Goal: Task Accomplishment & Management: Complete application form

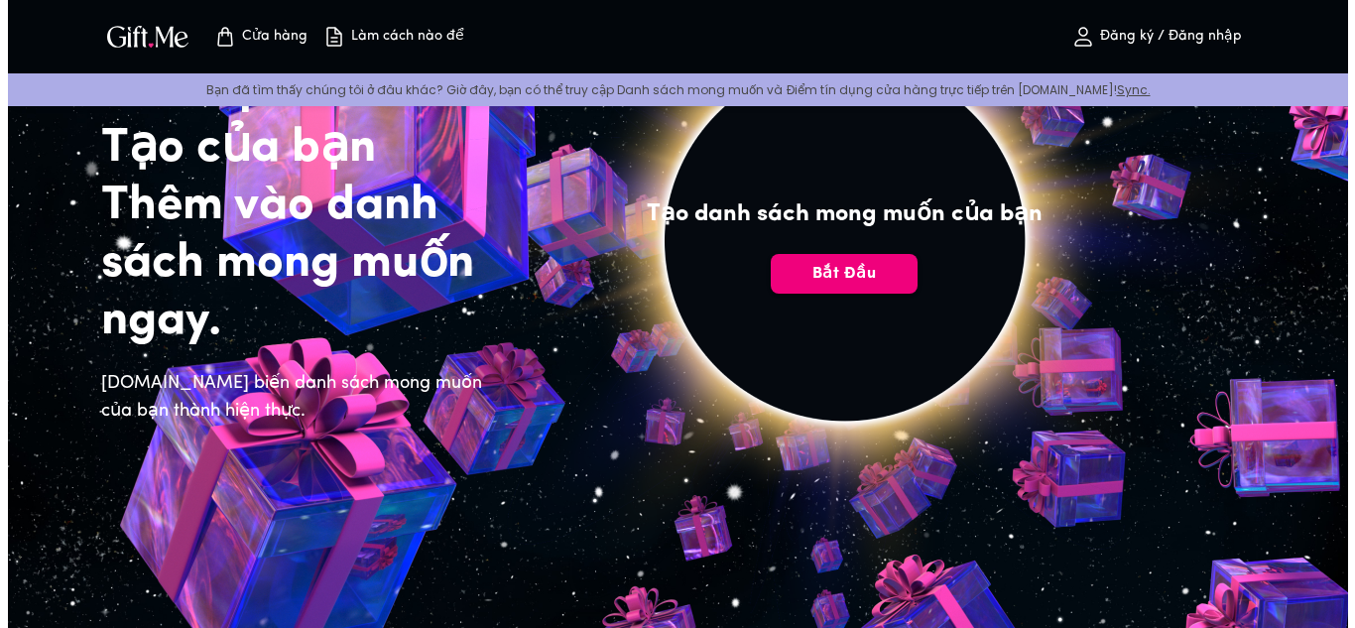
scroll to position [138, 0]
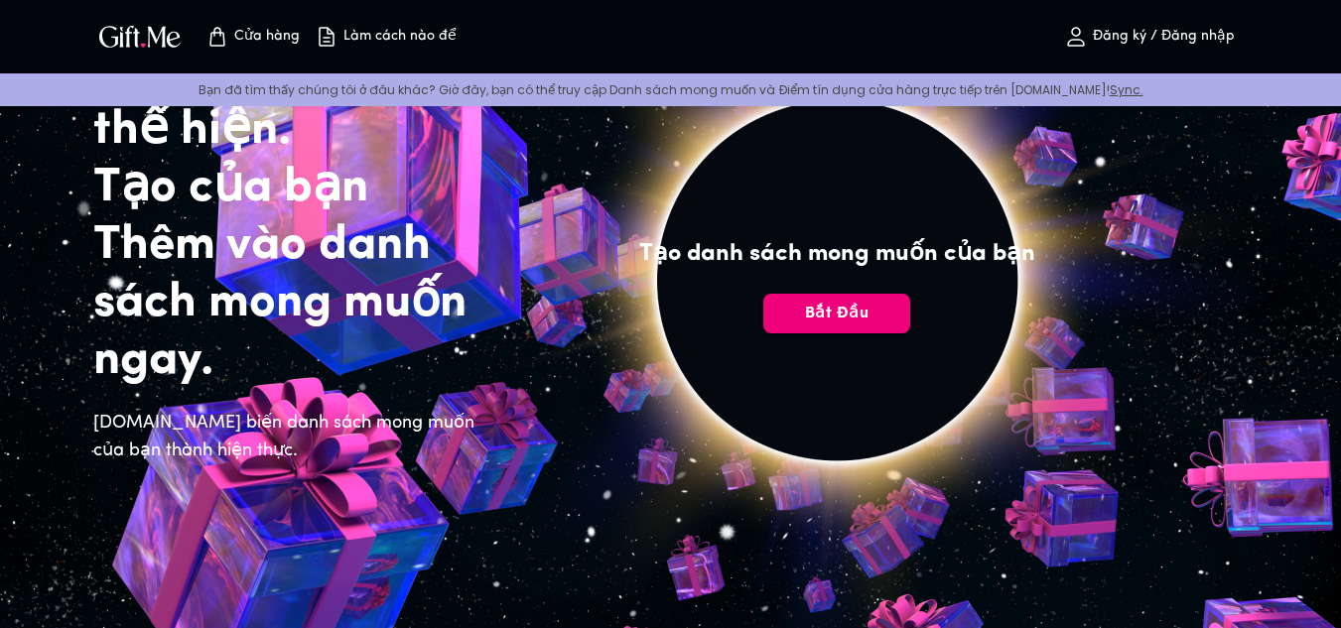
click at [828, 314] on font "Bắt đầu" at bounding box center [837, 314] width 64 height 16
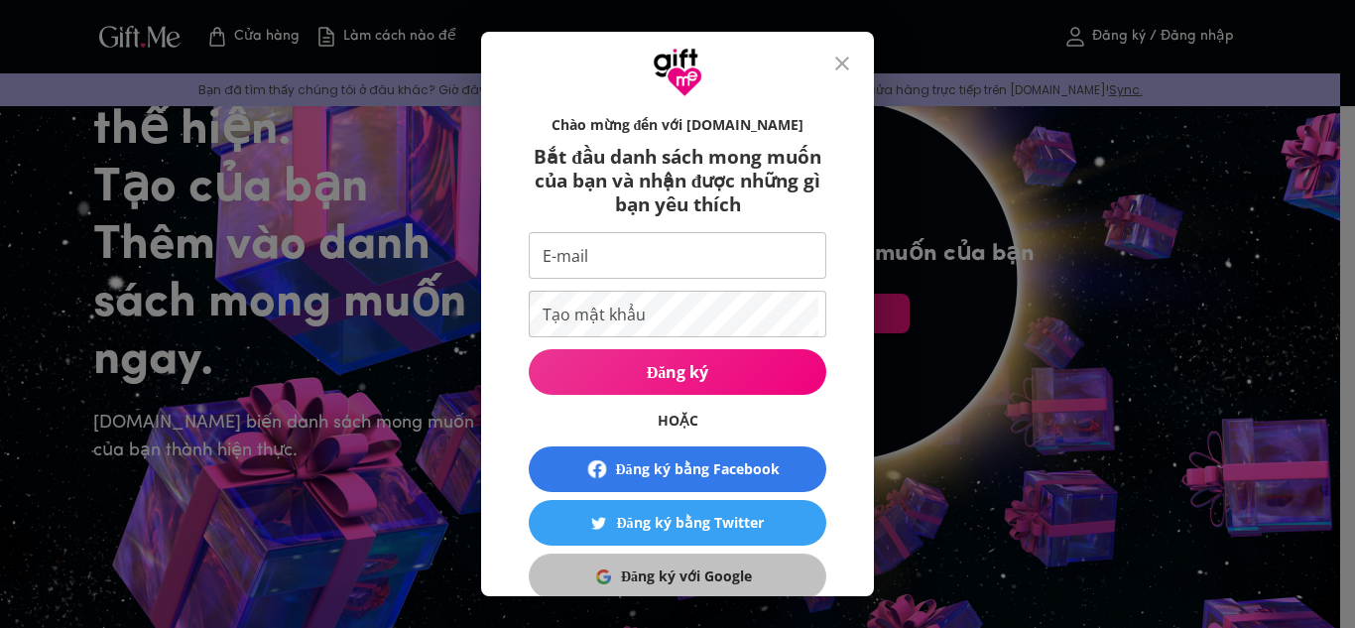
click at [657, 582] on font "Đăng ký với Google" at bounding box center [686, 576] width 131 height 19
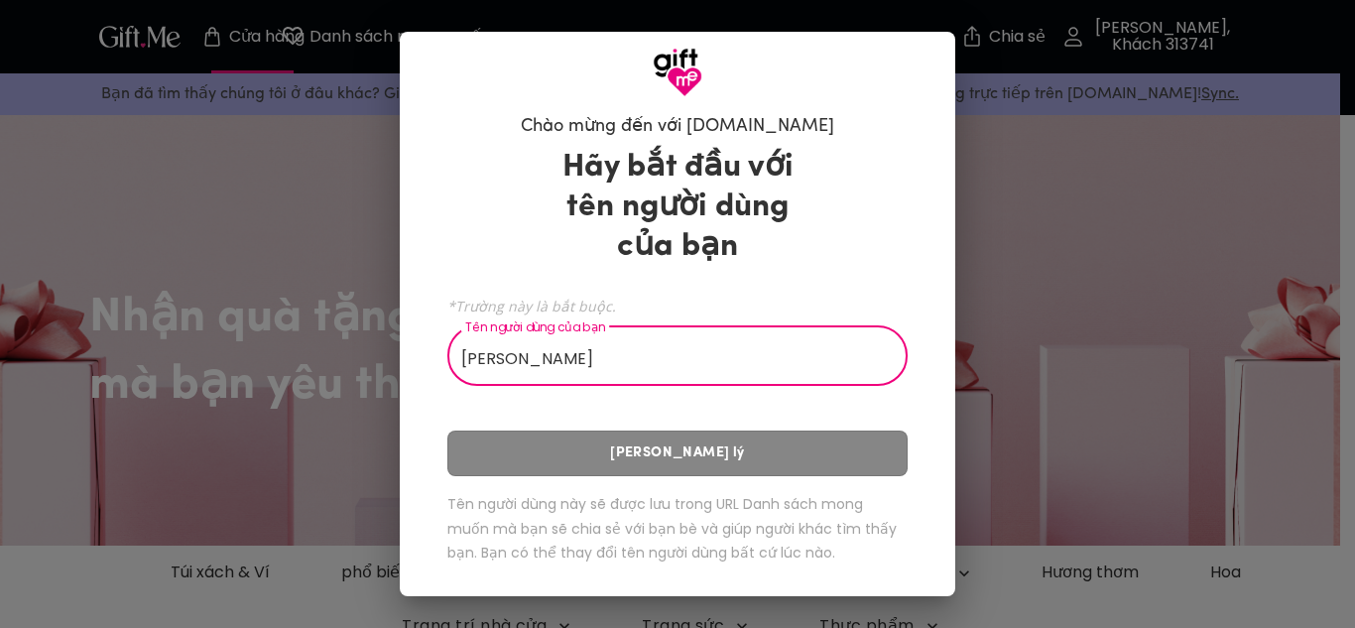
click at [721, 456] on div "Hãy bắt đầu với tên người dùng của bạn *Trường này là bắt buộc. Tên người dùng …" at bounding box center [678, 360] width 460 height 442
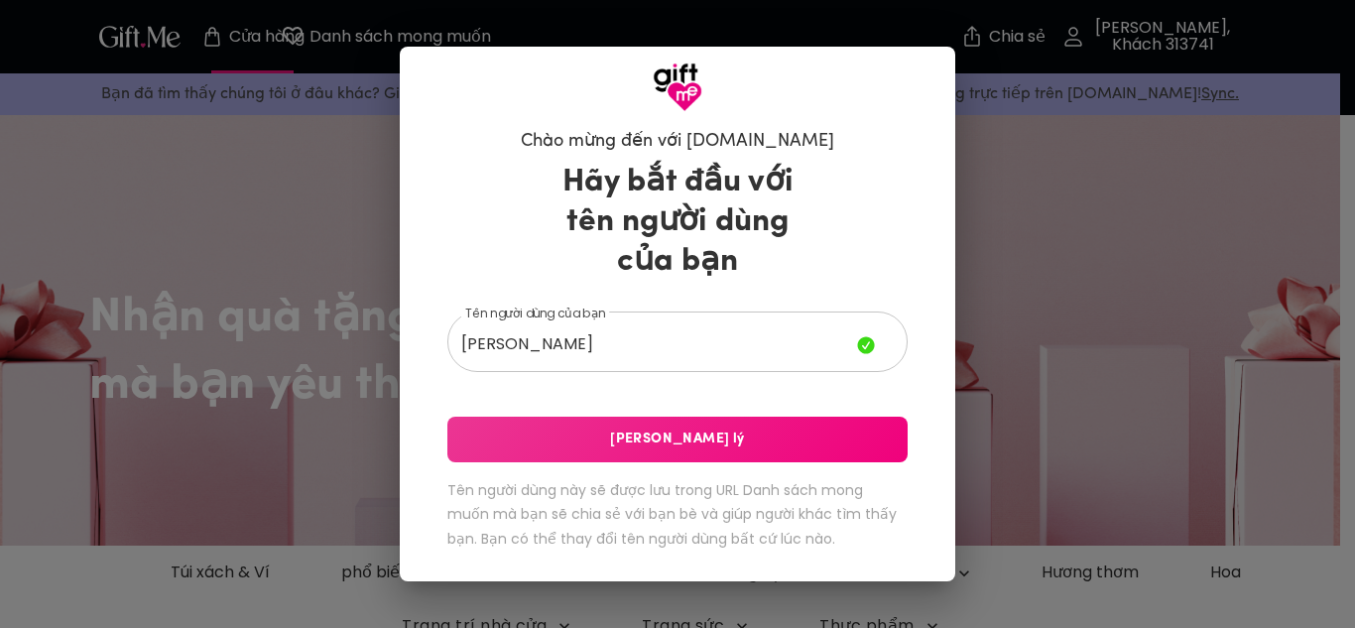
click at [725, 452] on button "Lưu Xử lý" at bounding box center [678, 440] width 460 height 46
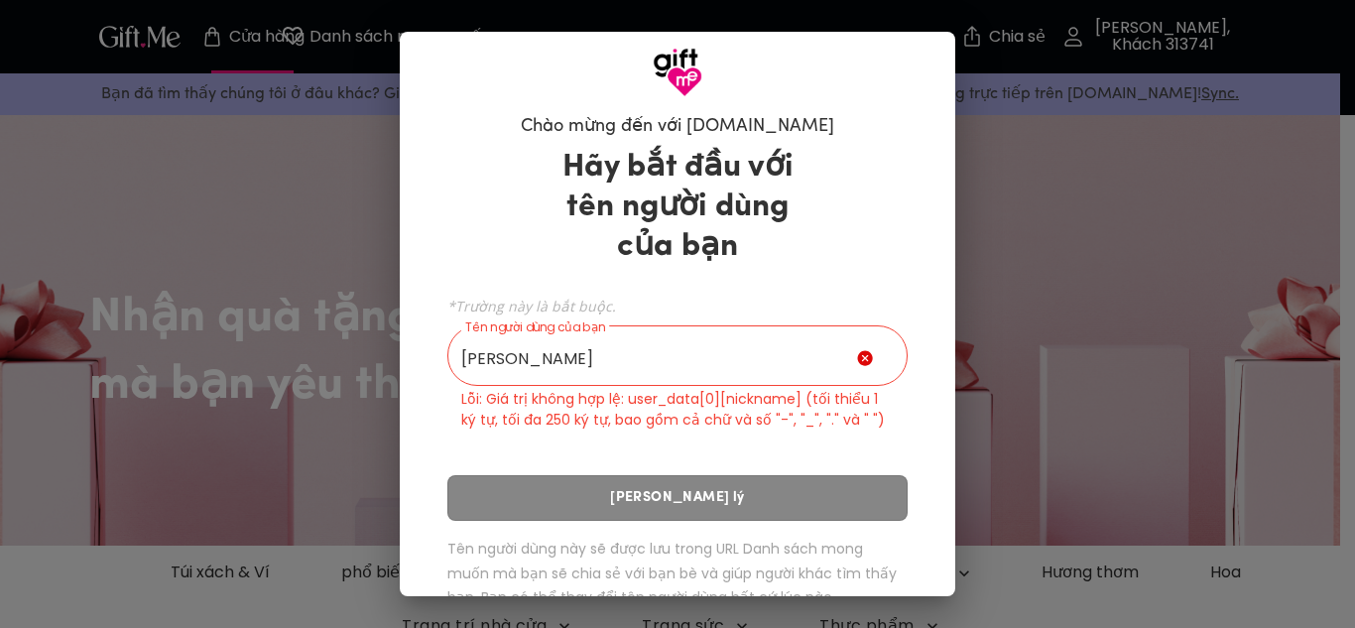
click at [755, 351] on input "mai duy hiếu" at bounding box center [653, 358] width 410 height 56
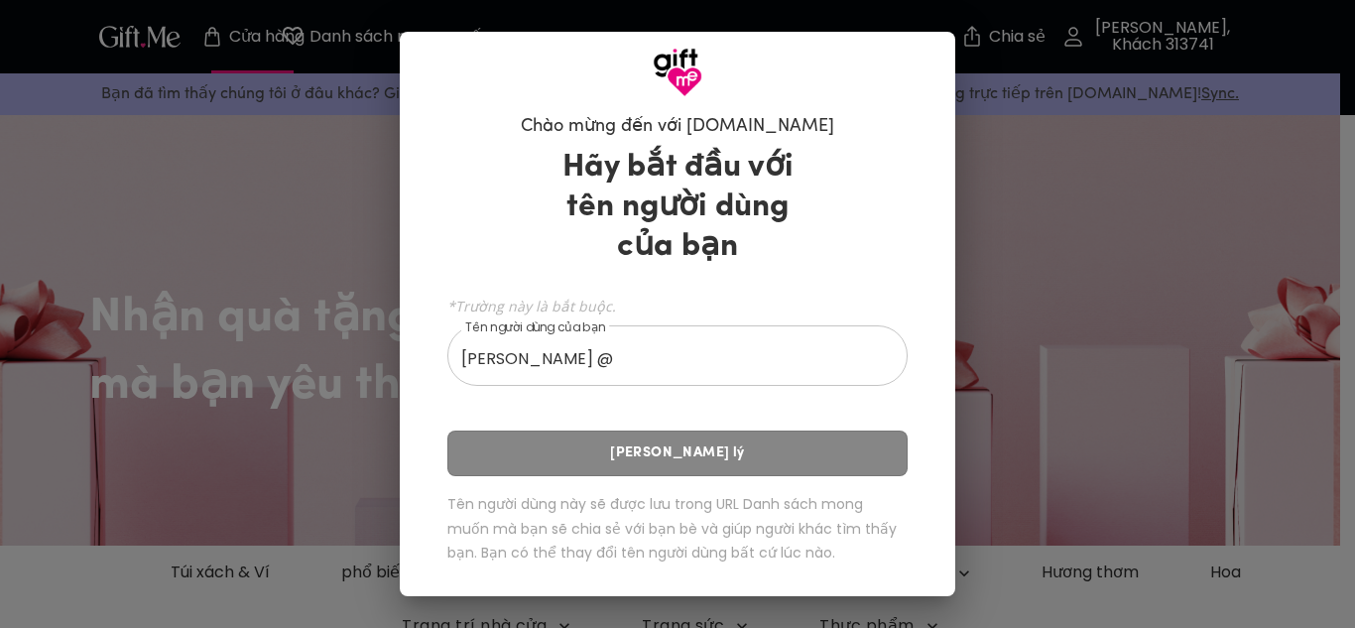
click at [708, 460] on div "Hãy bắt đầu với tên người dùng của bạn *Trường này là bắt buộc. Tên người dùng …" at bounding box center [678, 360] width 460 height 442
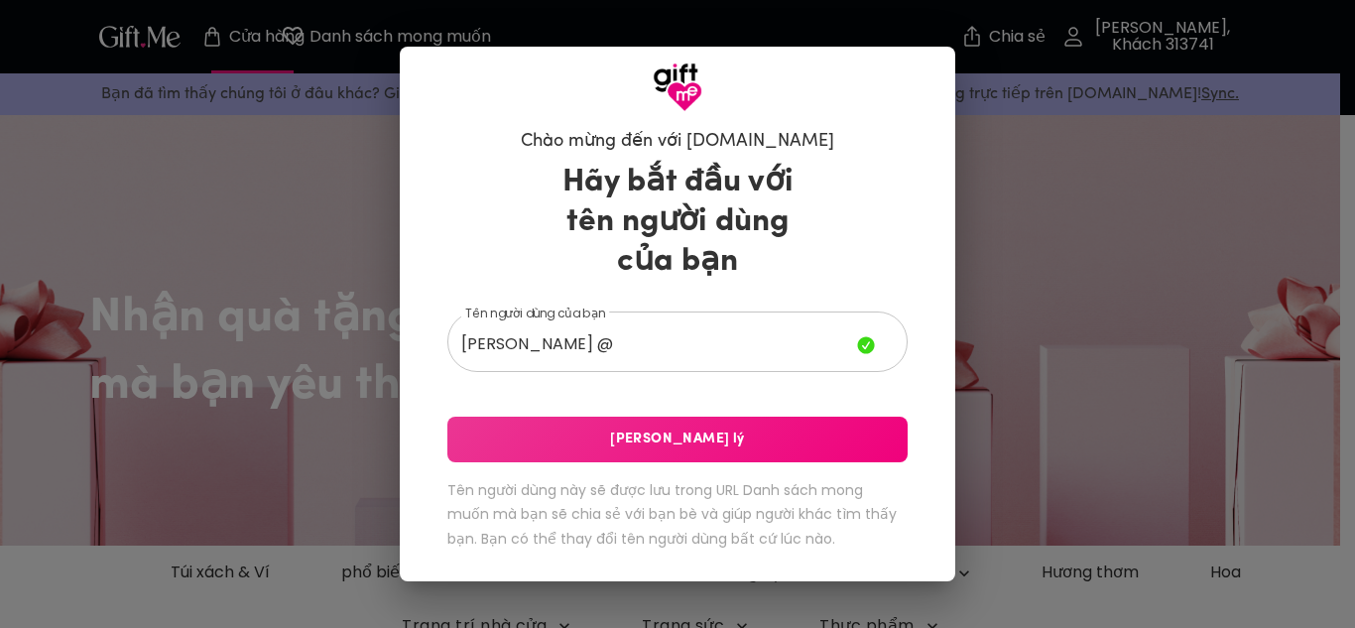
click at [708, 460] on button "Lưu Xử lý" at bounding box center [678, 440] width 460 height 46
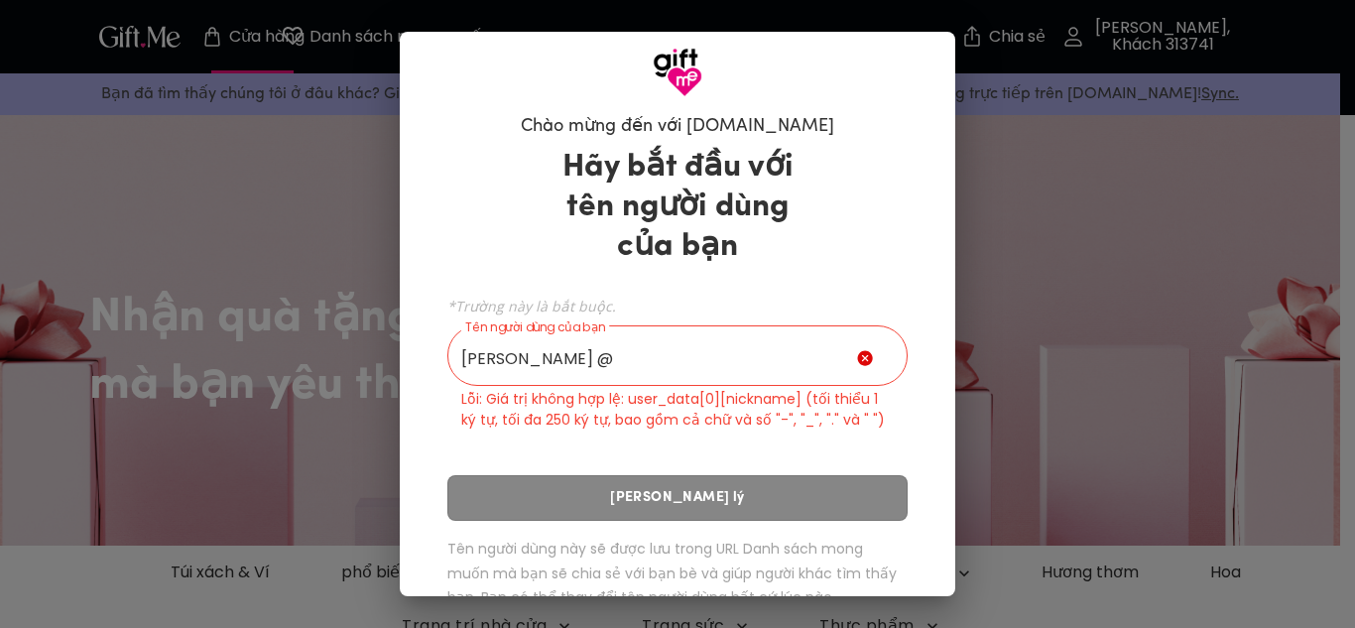
click at [695, 357] on input "mai duy hiếu @" at bounding box center [653, 358] width 410 height 56
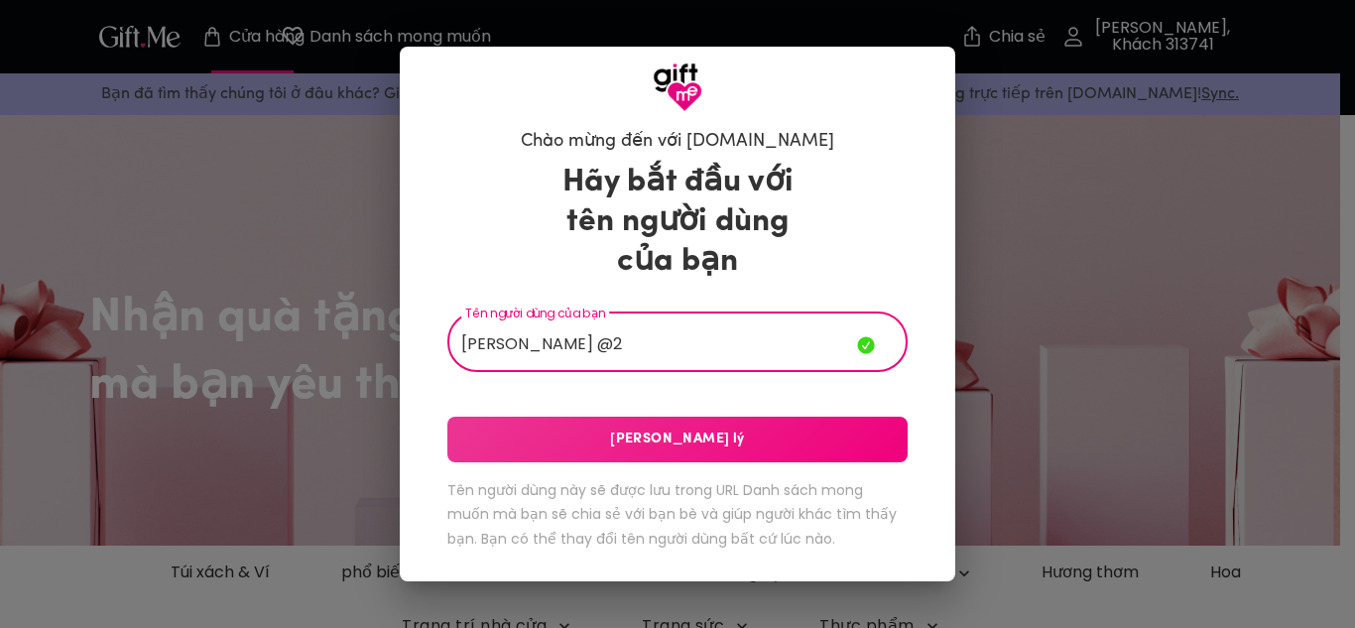
click at [691, 441] on font "Lưu Xử lý" at bounding box center [677, 439] width 134 height 15
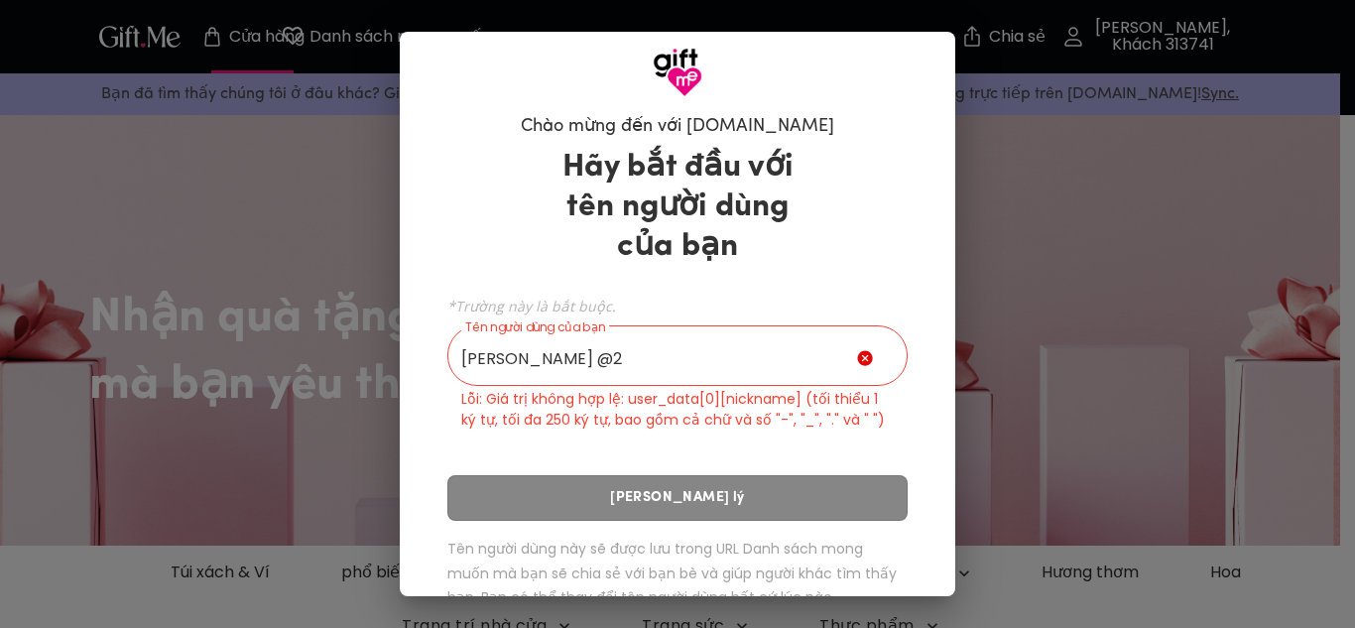
click at [754, 355] on input "mai duy hiếu @2" at bounding box center [653, 358] width 410 height 56
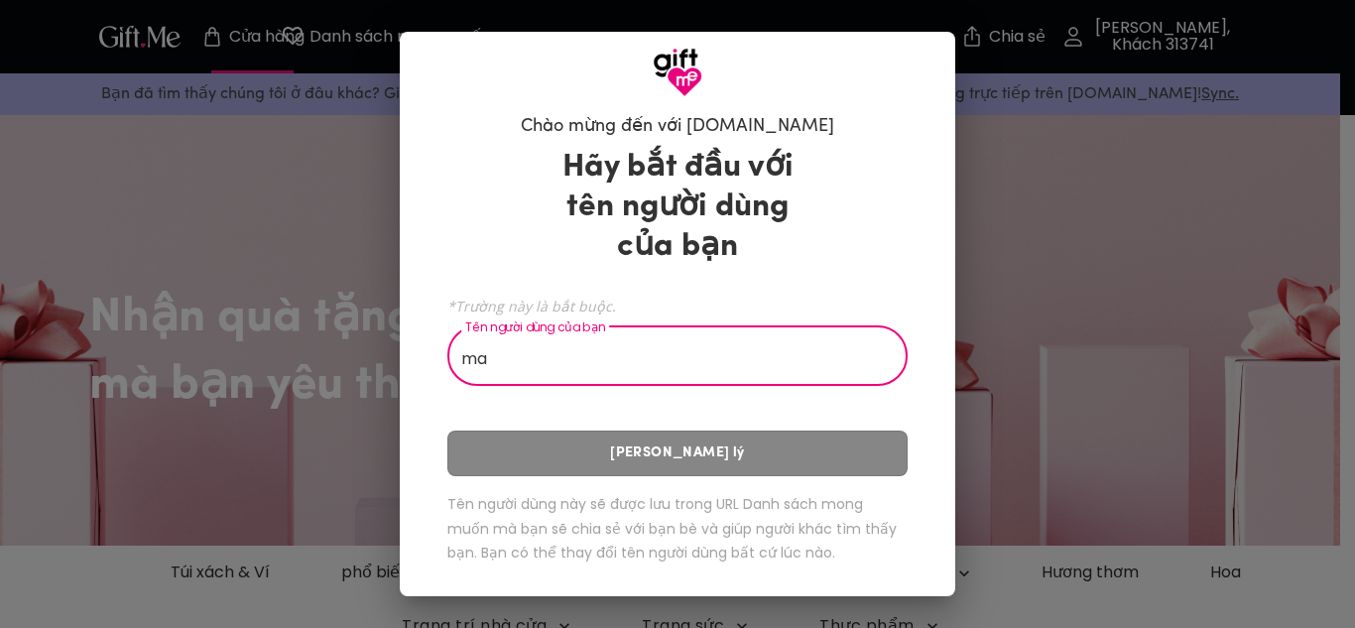
type input "m"
click at [629, 472] on div "Hãy bắt đầu với tên người dùng của bạn *Trường này là bắt buộc. Tên người dùng …" at bounding box center [678, 360] width 460 height 442
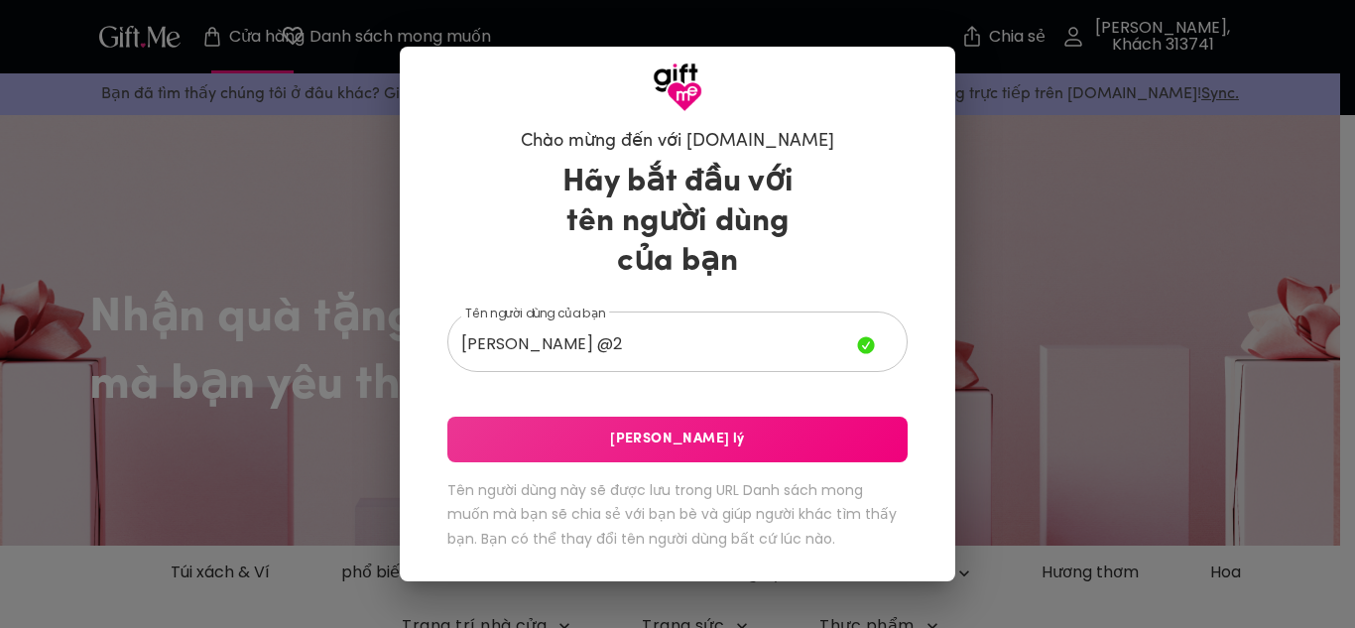
click at [655, 444] on font "Lưu Xử lý" at bounding box center [677, 439] width 134 height 15
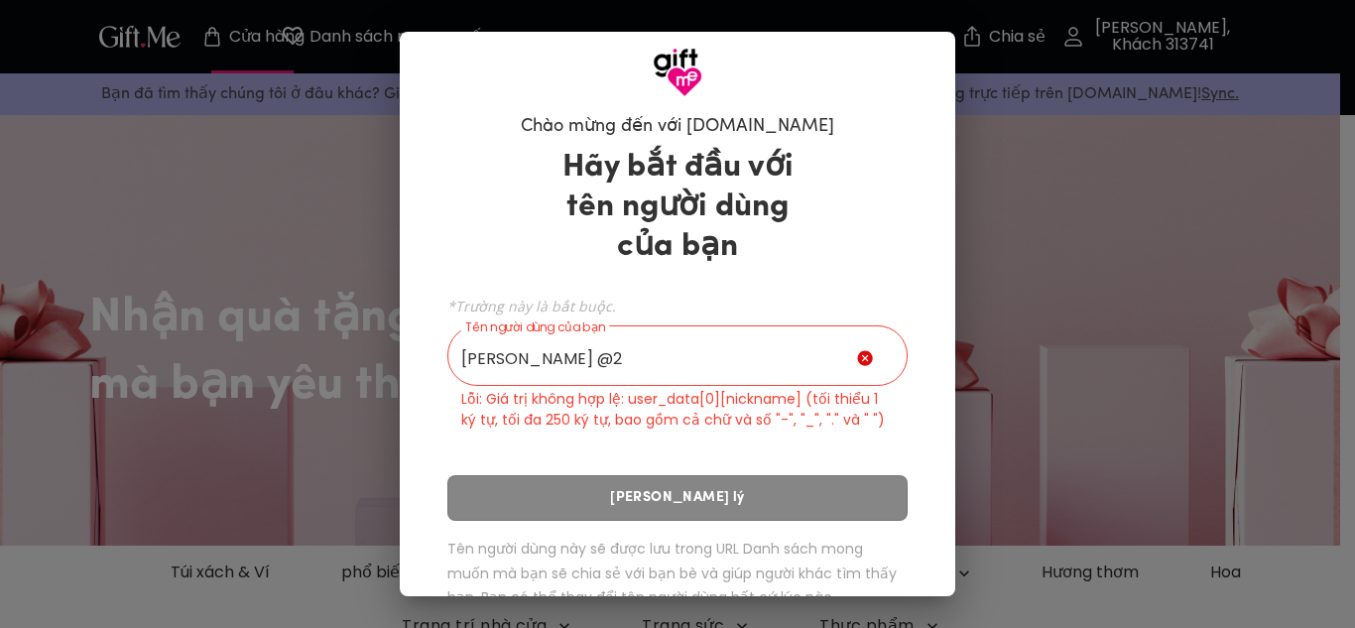
click at [755, 329] on div "*Trường này là bắt buộc. Tên người dùng của bạn mai duy hiếu @2 Tên người dùng …" at bounding box center [678, 361] width 460 height 139
click at [745, 355] on input "mai duy hiếu @2" at bounding box center [653, 358] width 410 height 56
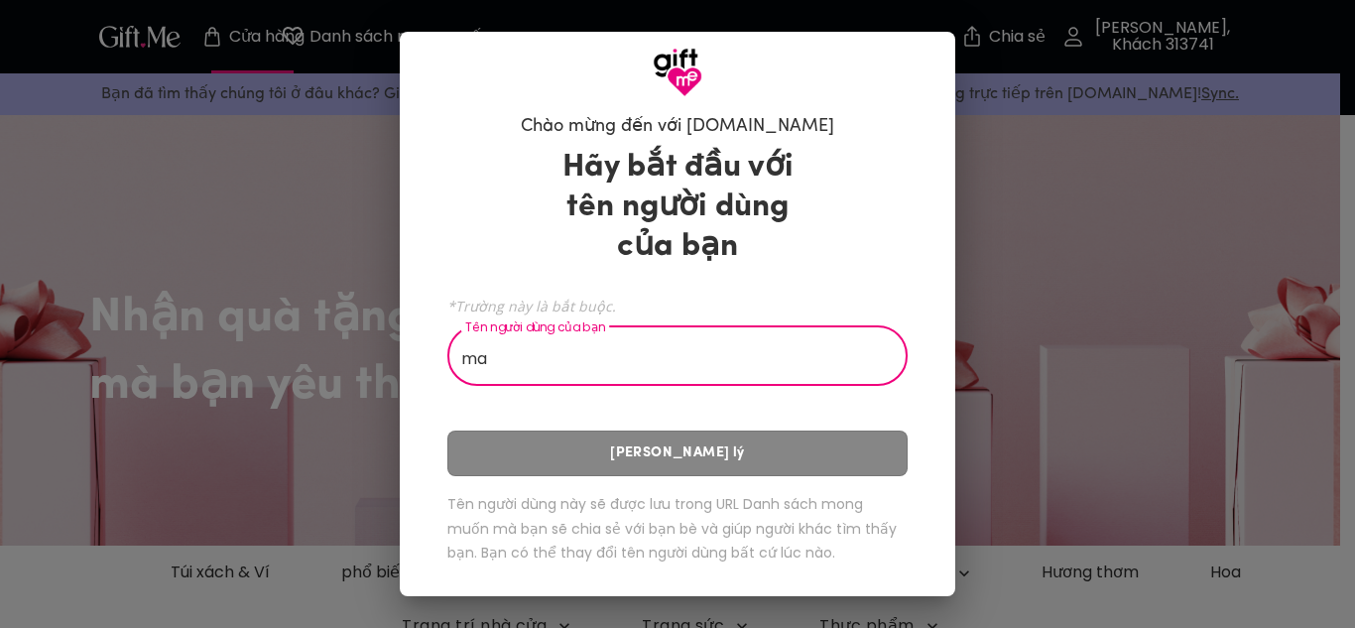
type input "m"
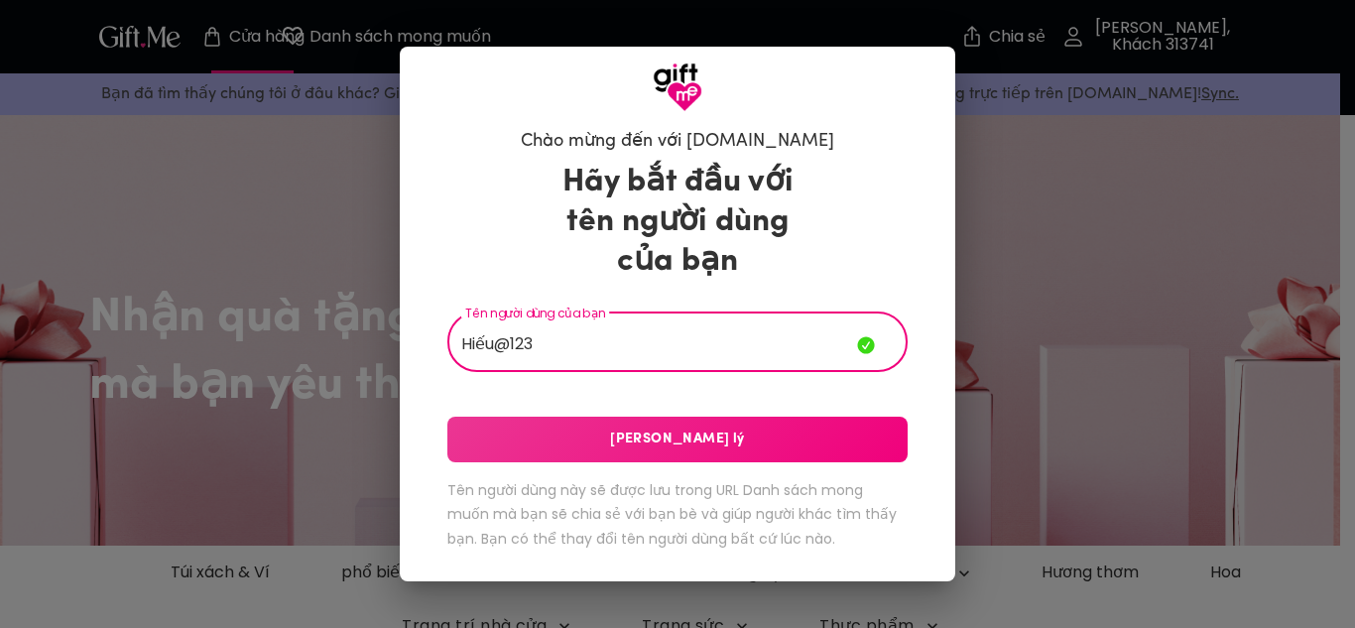
click at [717, 467] on div "Hãy bắt đầu với tên người dùng của bạn Tên người dùng của bạn Hiếu@123 Tên ngườ…" at bounding box center [678, 360] width 460 height 413
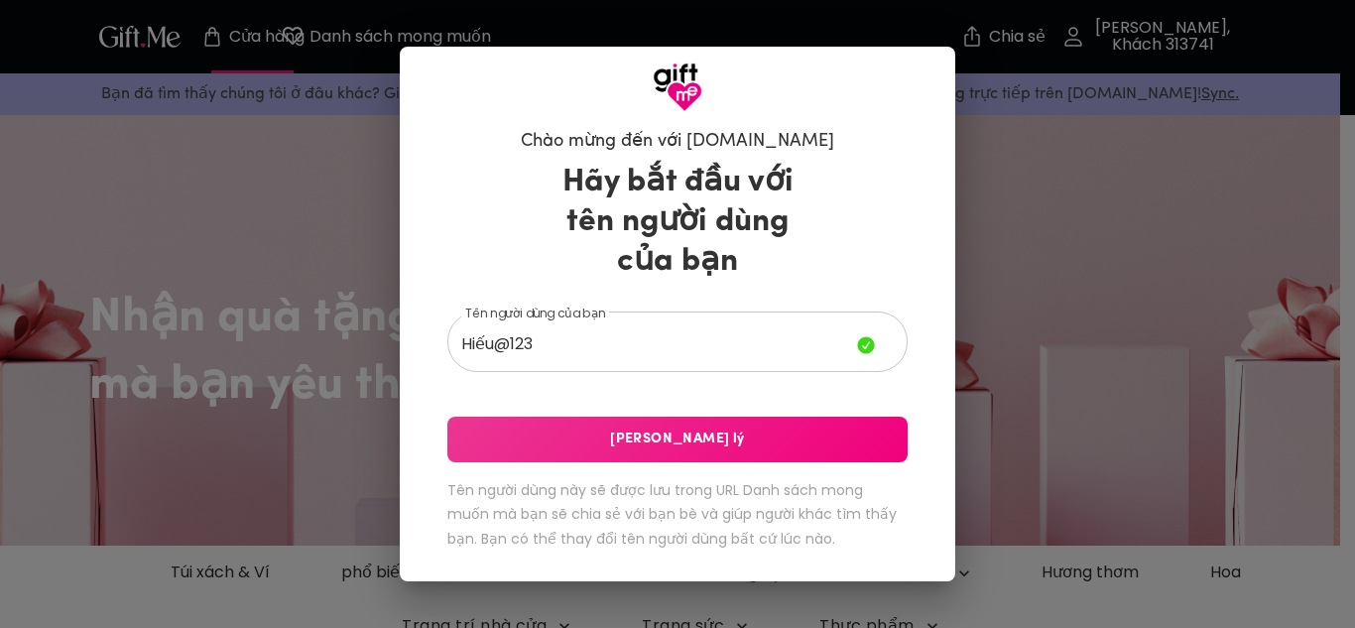
click at [719, 461] on button "Lưu Xử lý" at bounding box center [678, 440] width 460 height 46
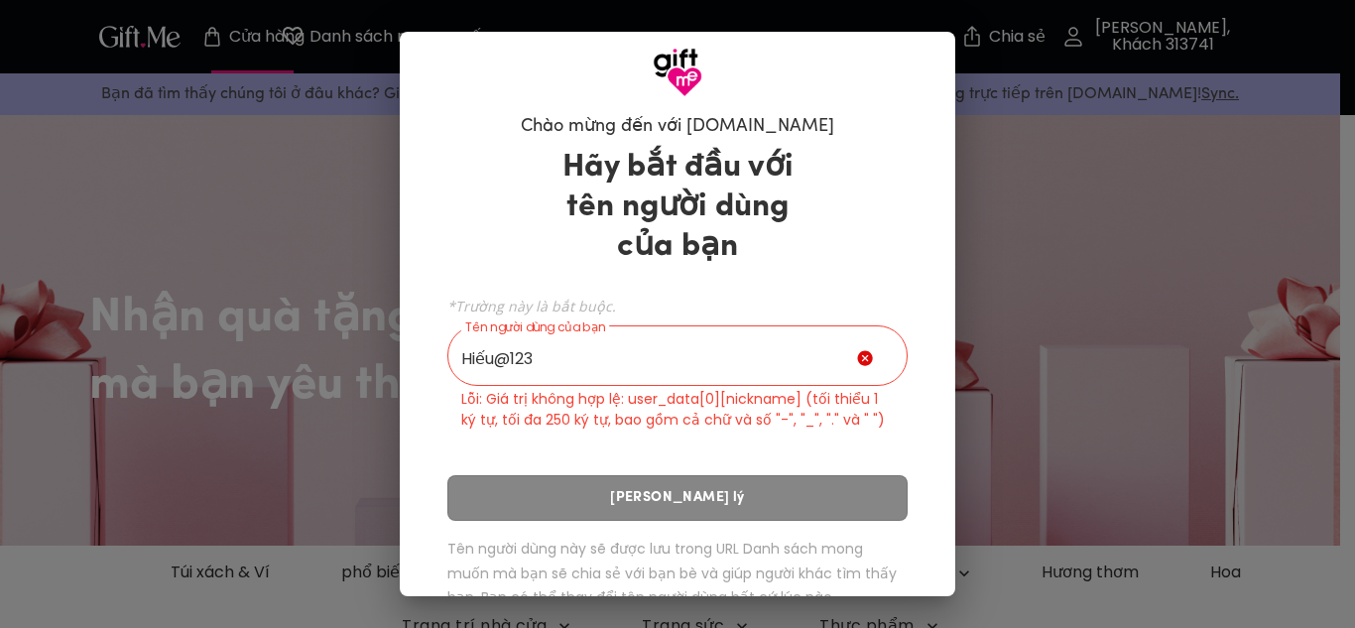
click at [761, 361] on input "Hiếu@123" at bounding box center [653, 358] width 410 height 56
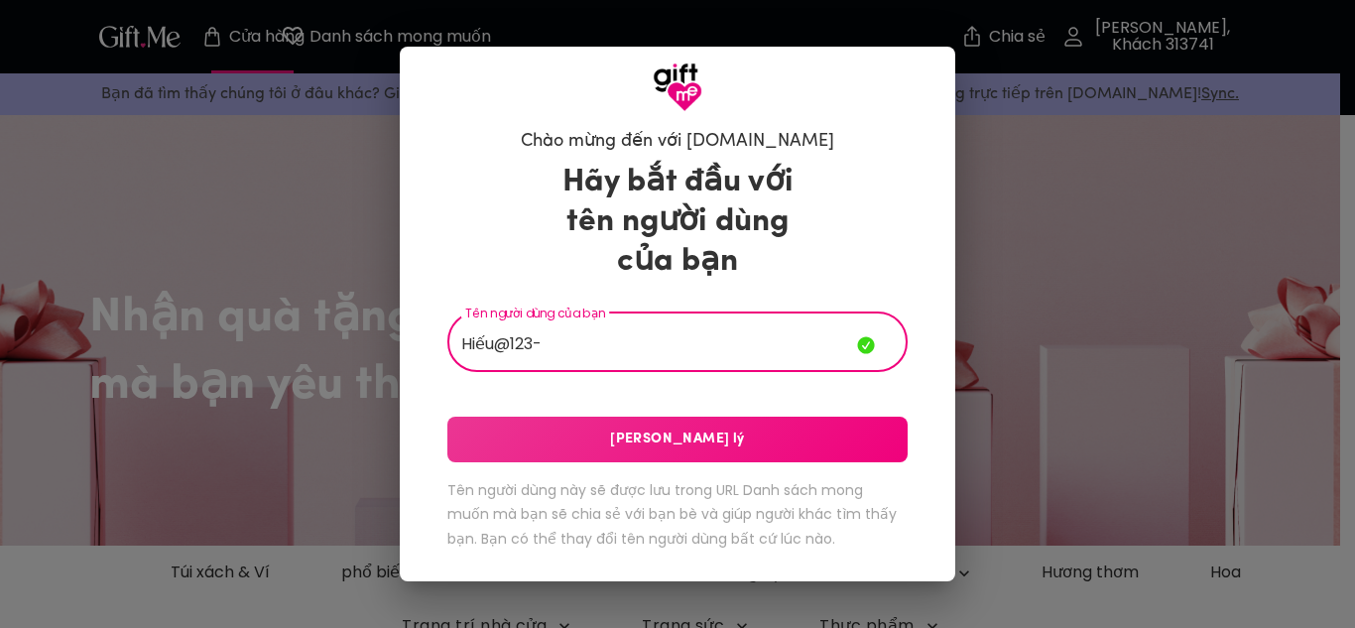
click at [710, 438] on span "Lưu Xử lý" at bounding box center [678, 440] width 460 height 22
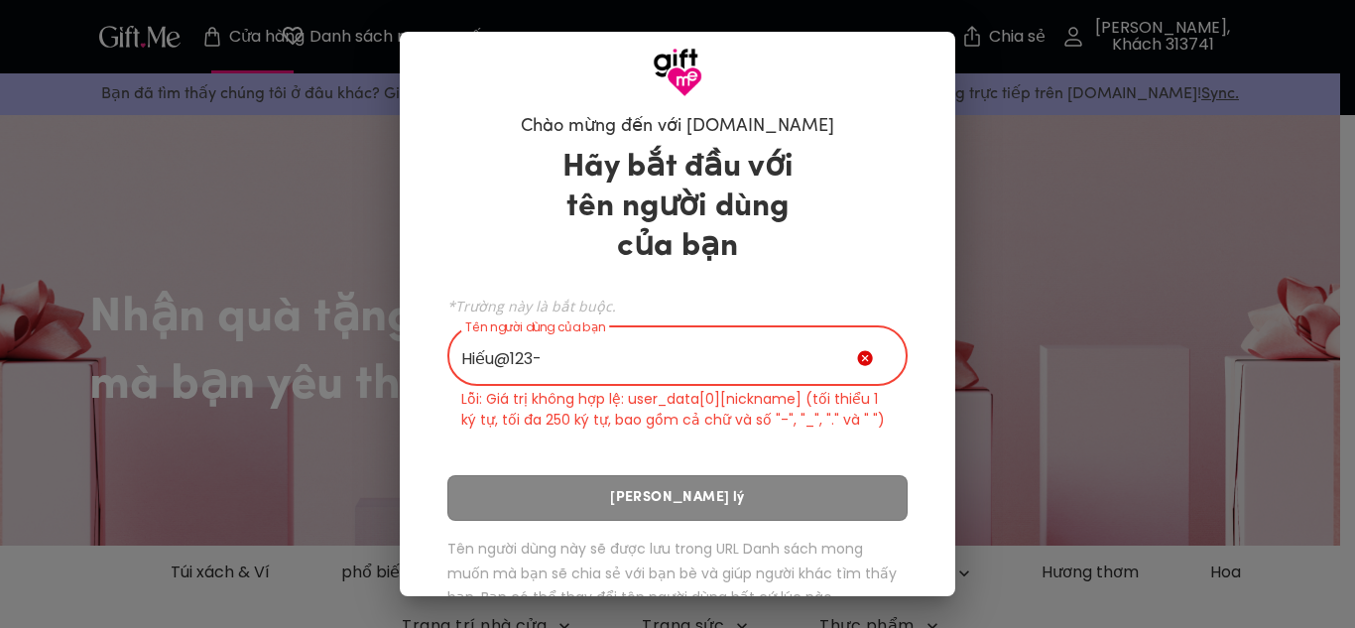
click at [684, 363] on input "Hiếu@123-" at bounding box center [653, 358] width 410 height 56
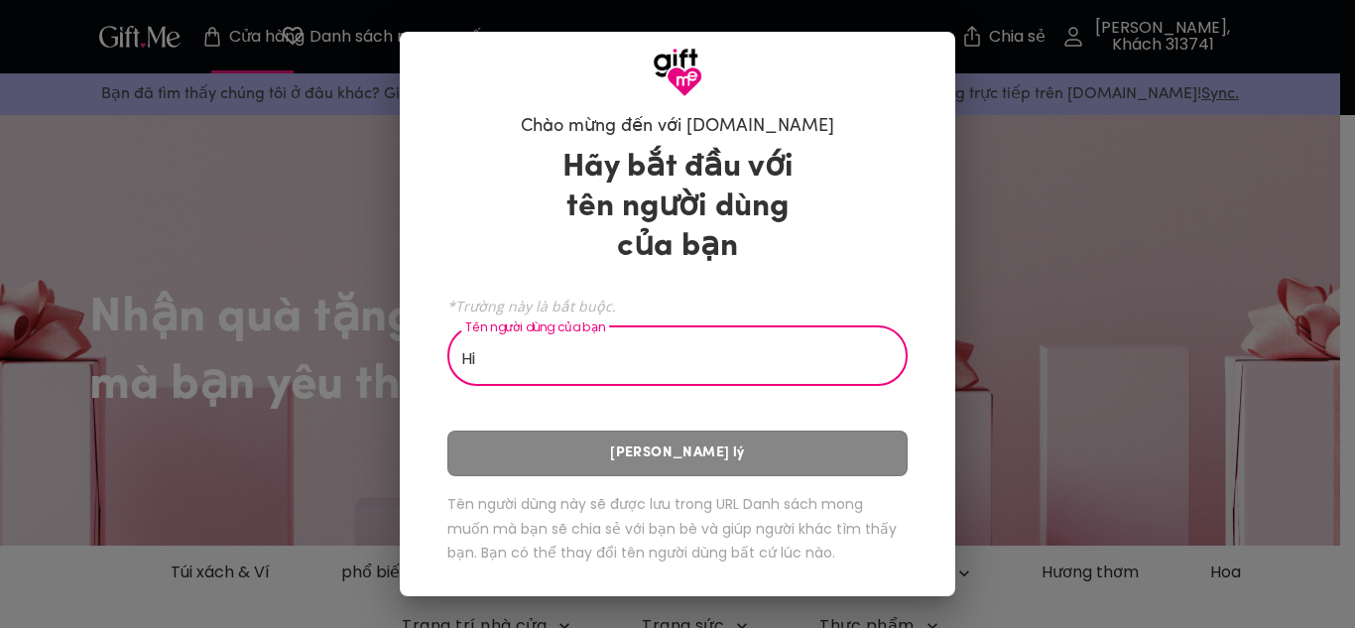
type input "H"
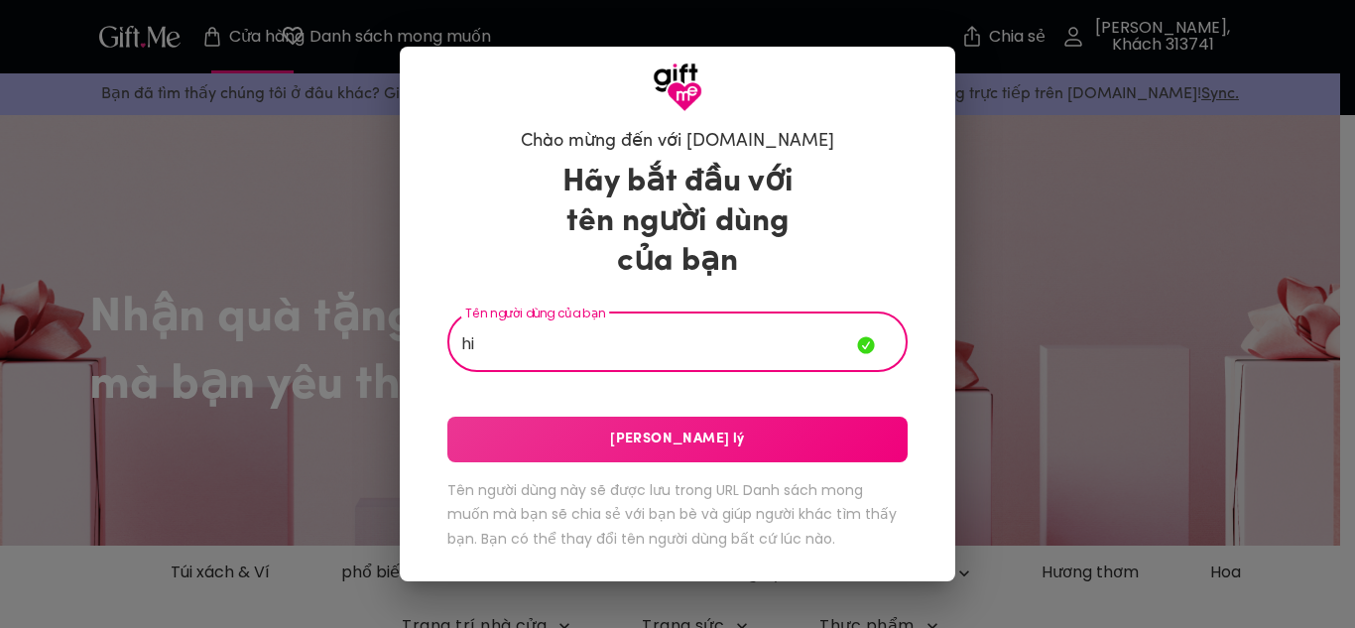
type input "h"
click at [718, 438] on span "Lưu Xử lý" at bounding box center [678, 440] width 460 height 22
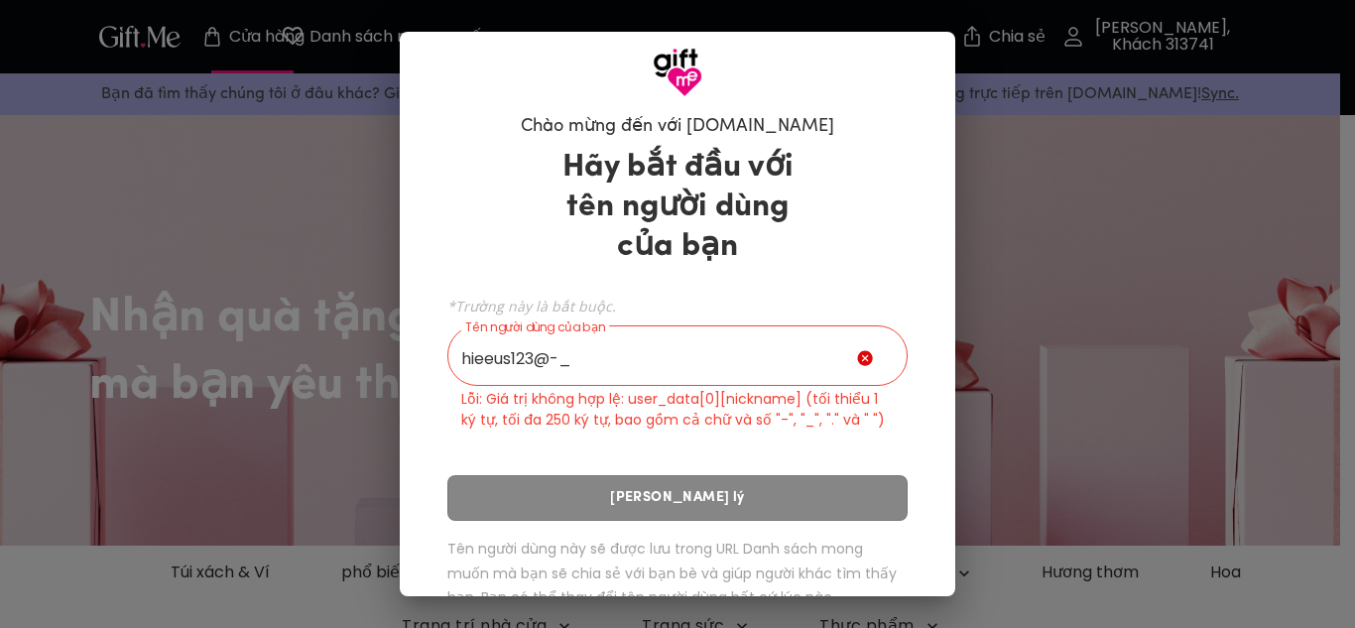
click at [627, 359] on input "hieeus123@-_" at bounding box center [653, 358] width 410 height 56
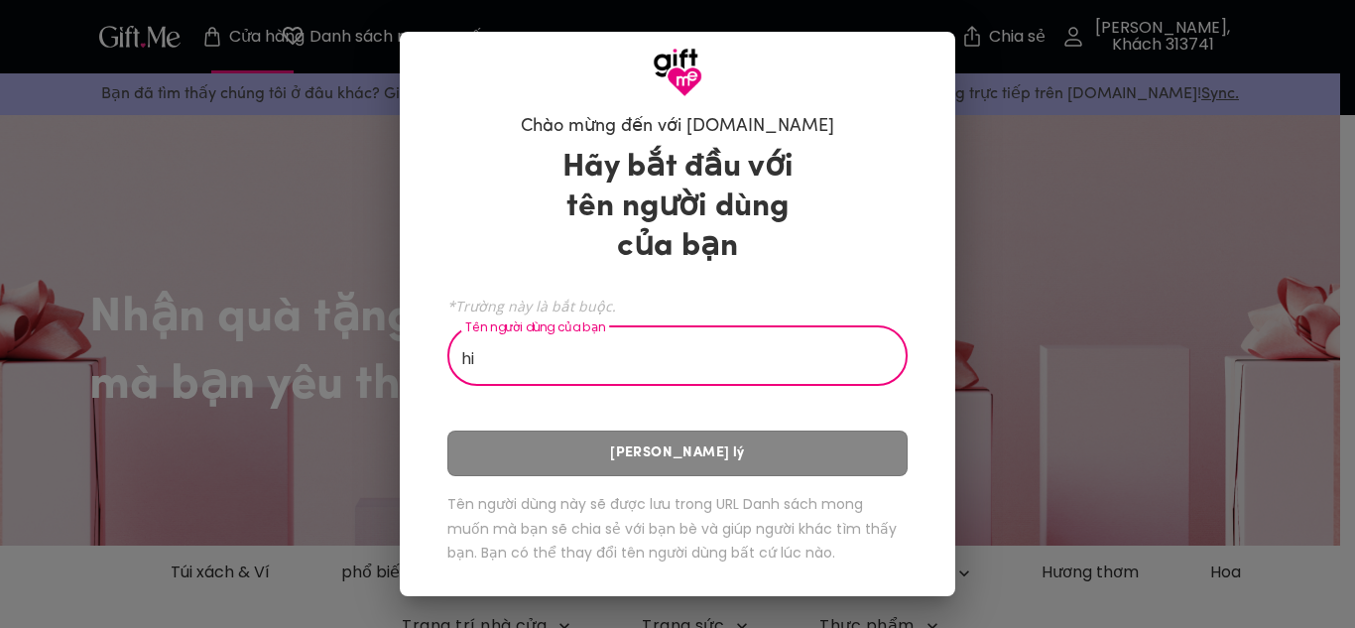
type input "h"
type input "H"
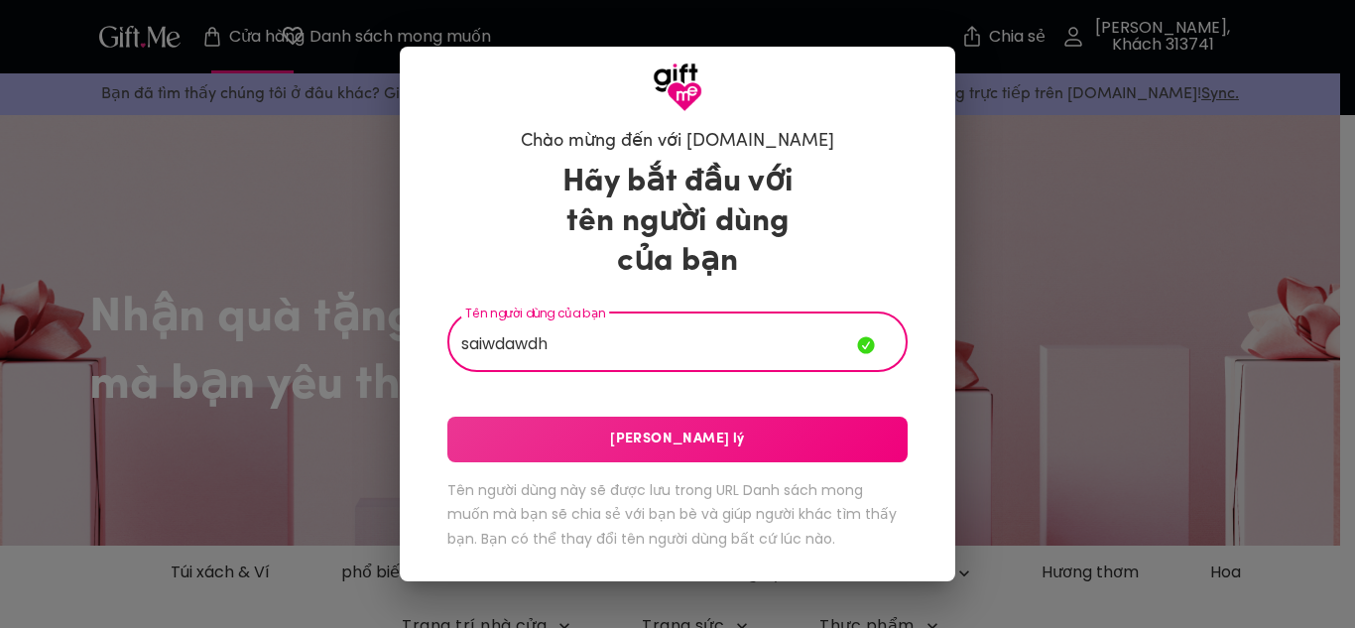
type input "saiwdawdh"
click at [793, 463] on div "Hãy bắt đầu với tên người dùng của bạn Tên người dùng của bạn saiwdawdh Tên ngư…" at bounding box center [678, 360] width 460 height 413
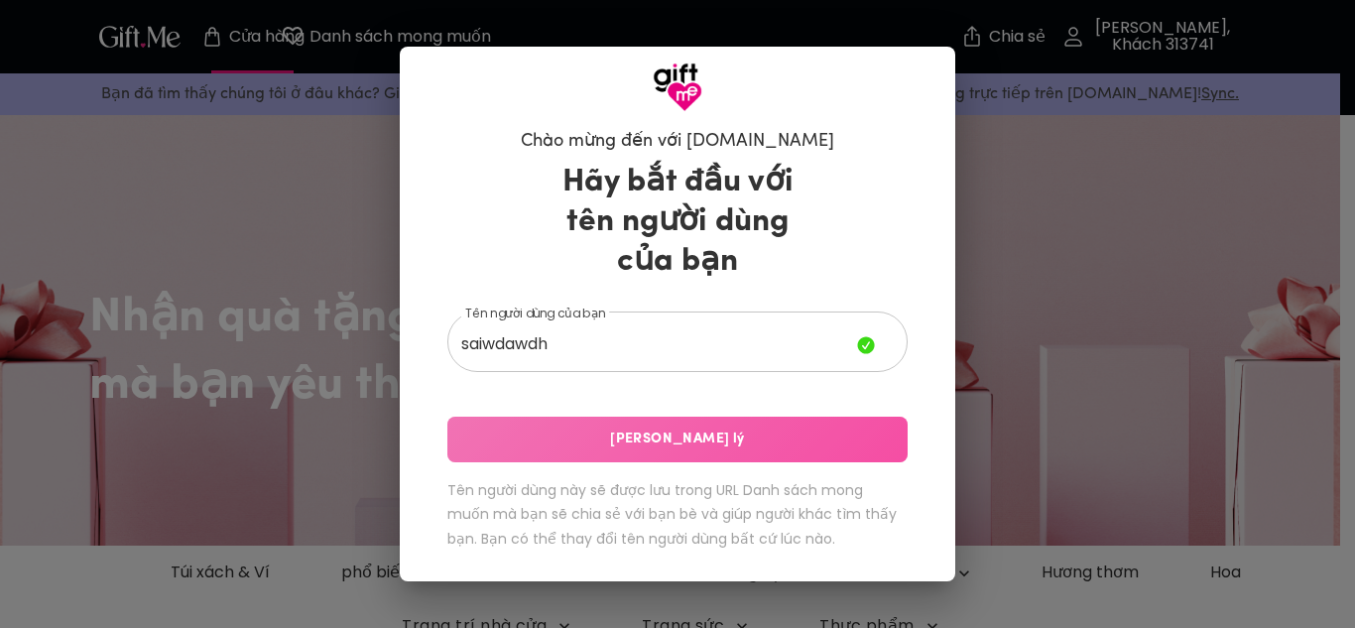
click at [792, 452] on button "Lưu Xử lý" at bounding box center [678, 440] width 460 height 46
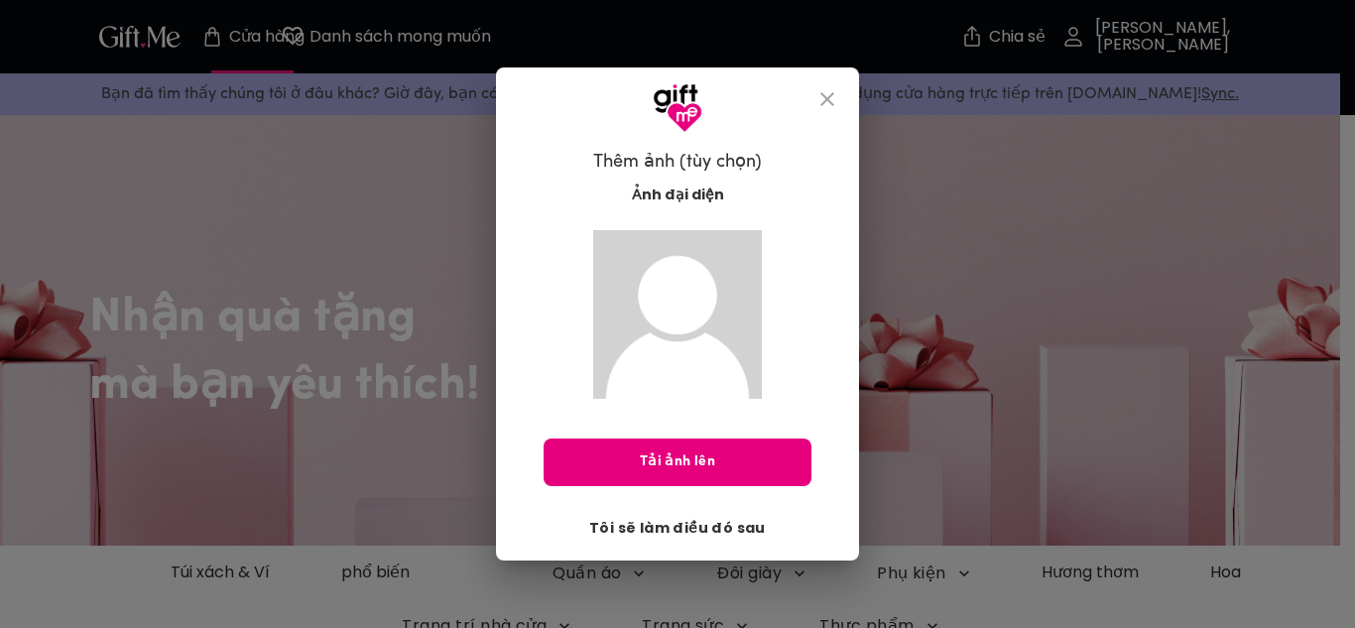
click at [716, 527] on font "Tôi sẽ làm điều đó sau" at bounding box center [677, 528] width 177 height 20
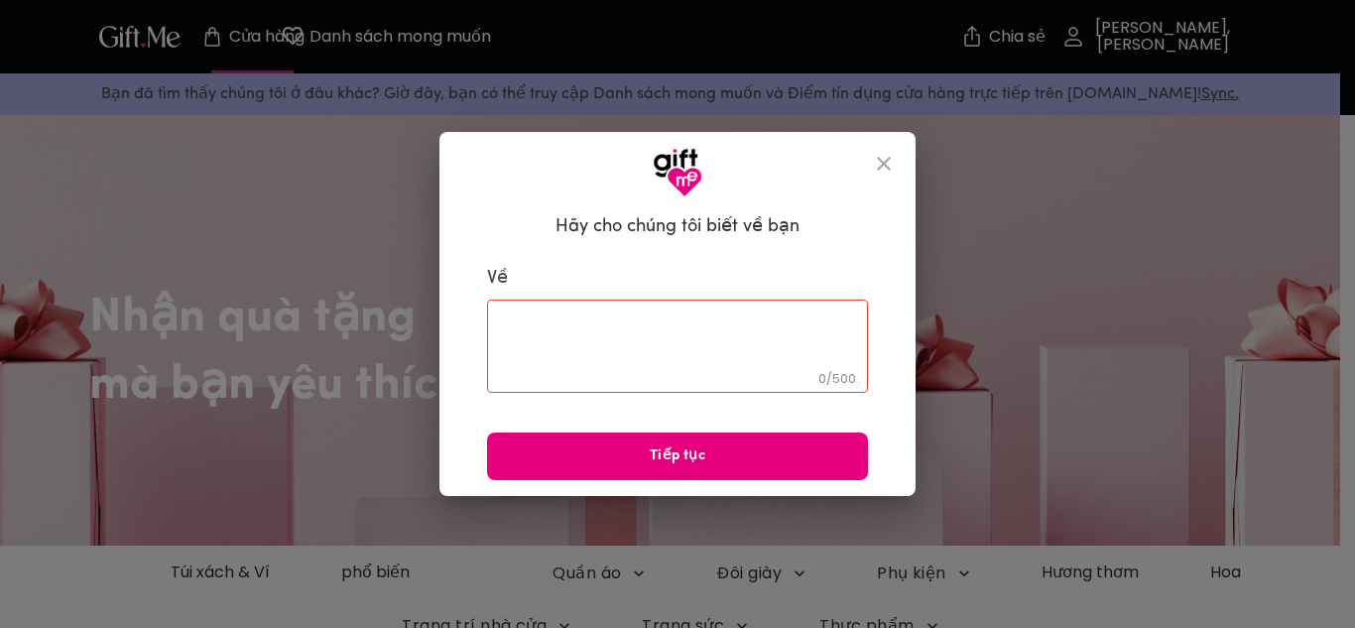
click at [743, 243] on div "Hãy cho chúng tôi biết về bạn Về 0 / 500 ​ Tiếp tục" at bounding box center [677, 343] width 413 height 276
click at [738, 309] on div "0 / 500 ​" at bounding box center [677, 346] width 381 height 93
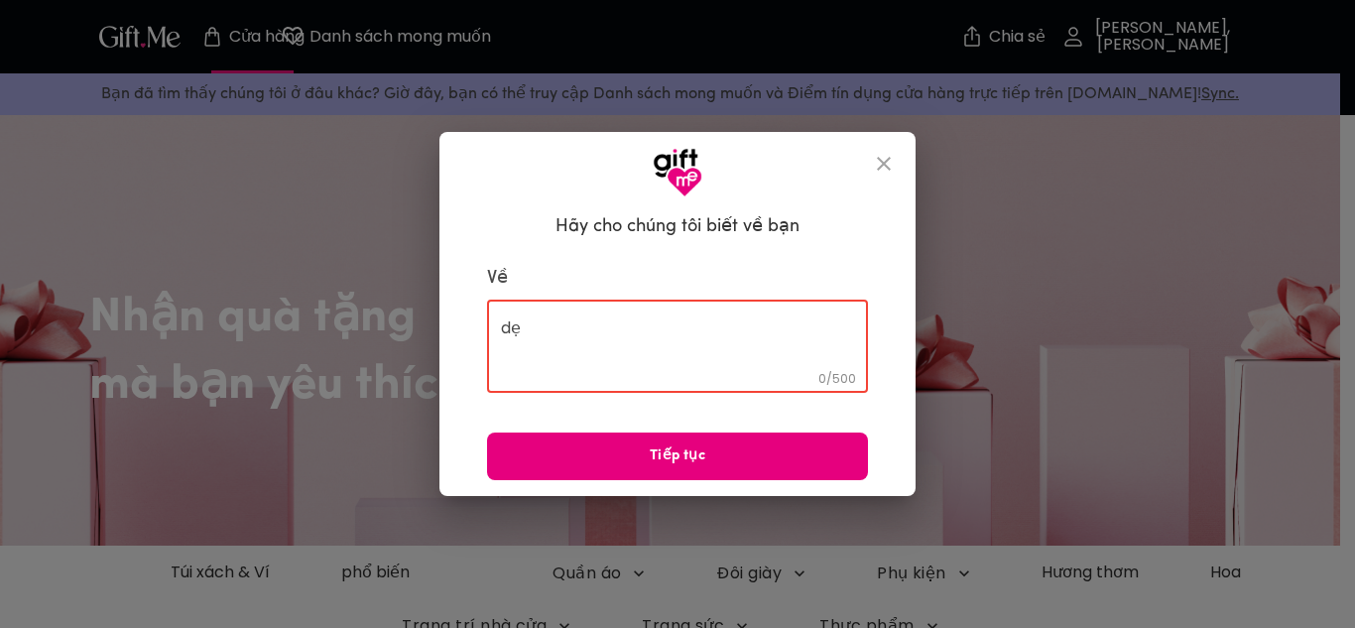
type textarea "d"
type textarea "đẹp trai"
click at [725, 460] on span "Tiếp tục" at bounding box center [677, 457] width 381 height 22
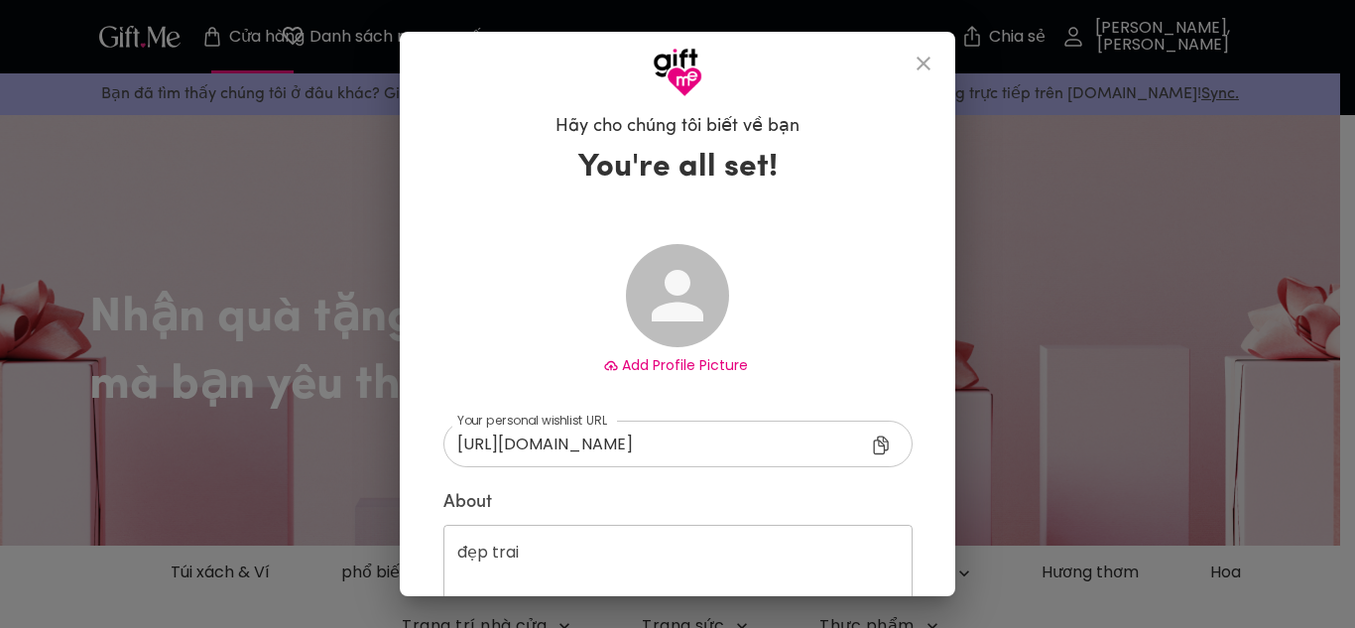
type input "https://gift.me/saiwdawdh"
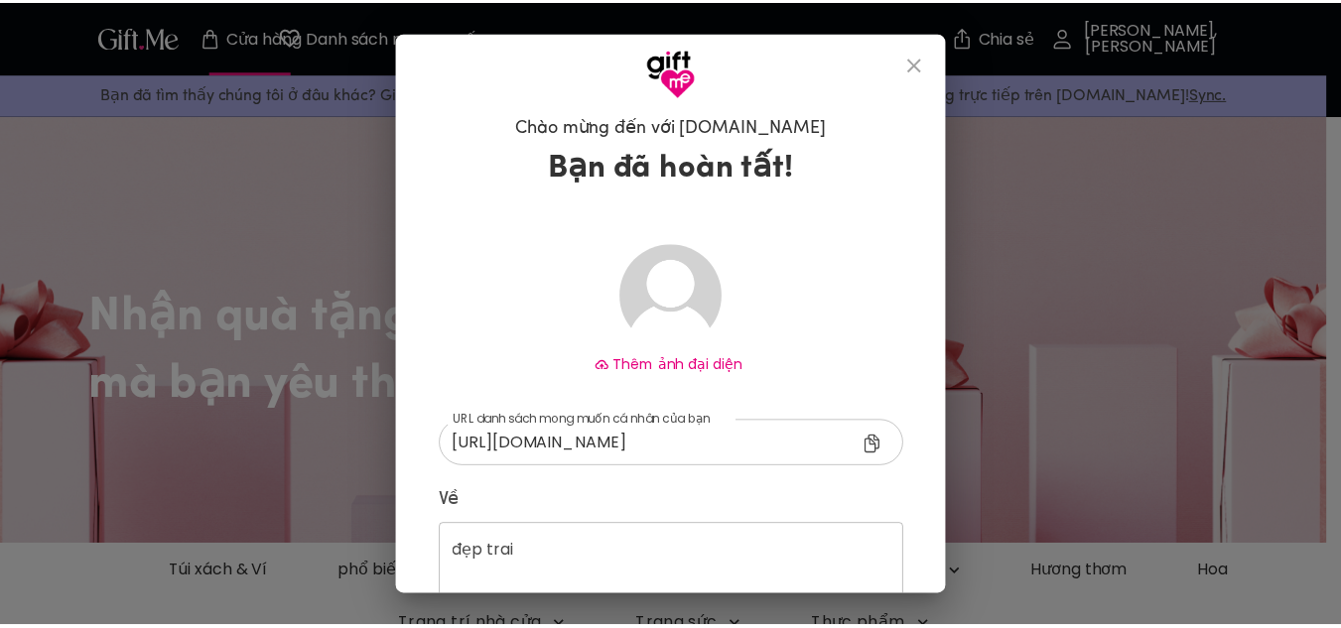
scroll to position [125, 0]
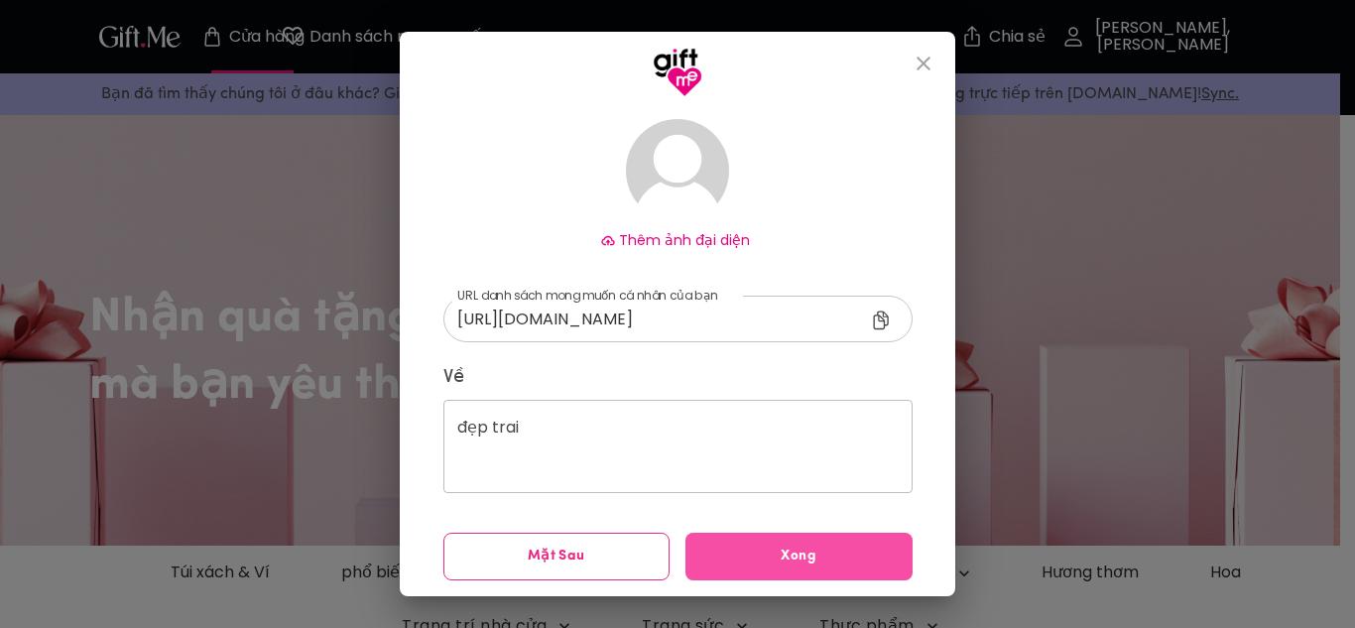
click at [834, 533] on button "Xong" at bounding box center [799, 557] width 227 height 48
